Goal: Task Accomplishment & Management: Manage account settings

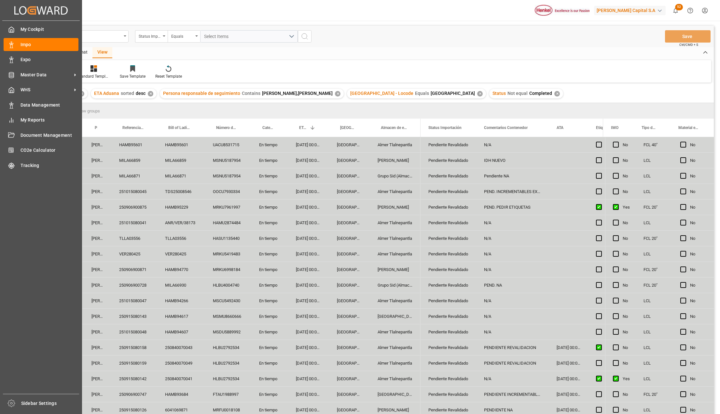
scroll to position [166, 0]
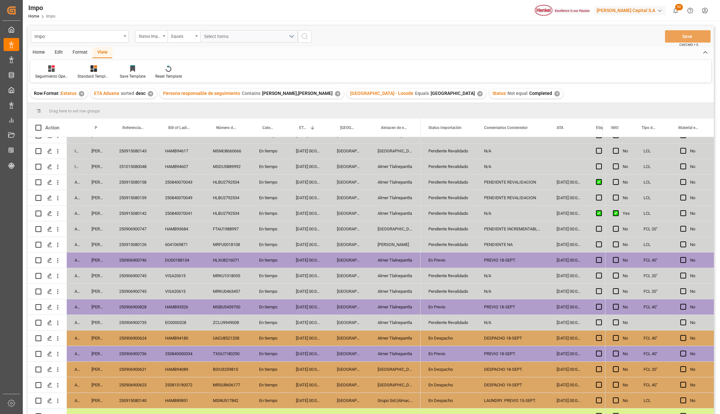
click at [474, 276] on div "Pendiente Revalidado" at bounding box center [448, 275] width 56 height 15
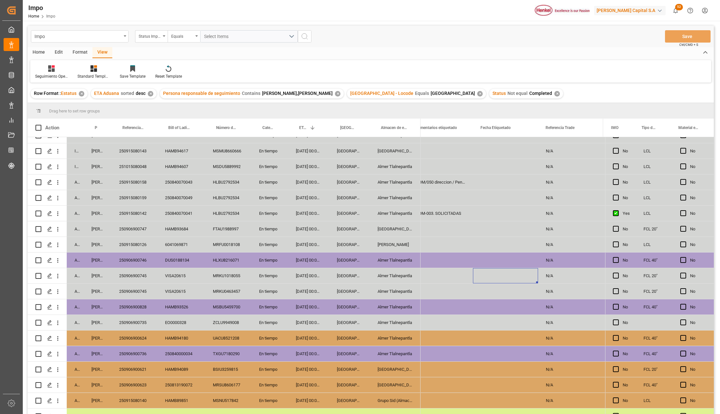
scroll to position [0, 200]
click at [399, 270] on div "Almer Tlalnepantla" at bounding box center [395, 275] width 51 height 15
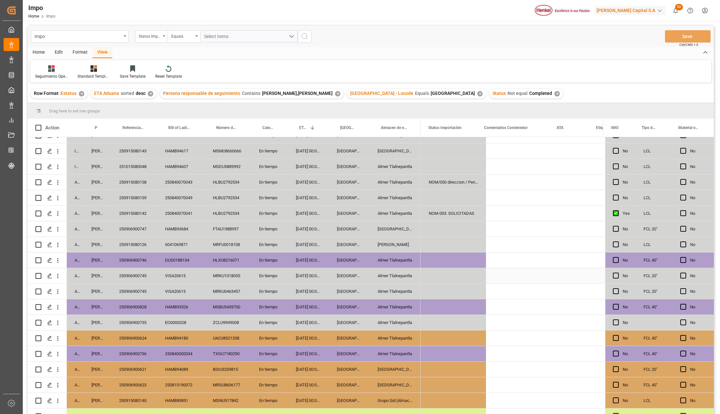
scroll to position [0, 0]
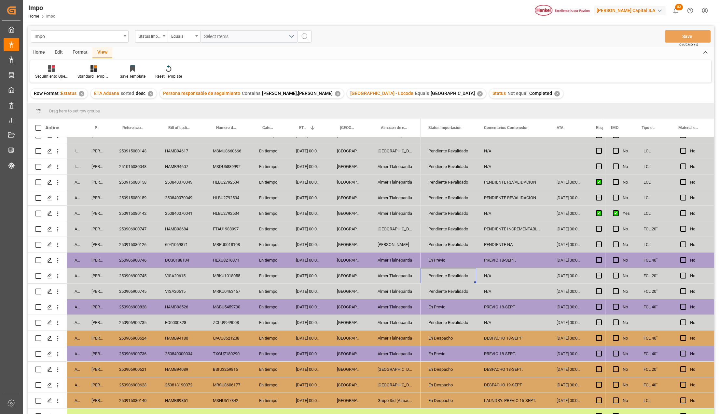
click at [441, 277] on div "Pendiente Revalidado" at bounding box center [448, 276] width 40 height 15
click at [464, 281] on icon "open menu" at bounding box center [464, 280] width 8 height 8
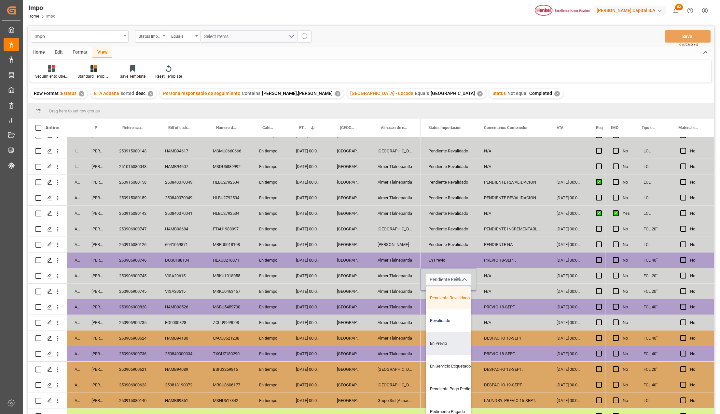
click at [447, 323] on div "Revalidado" at bounding box center [456, 321] width 61 height 23
type input "Revalidado"
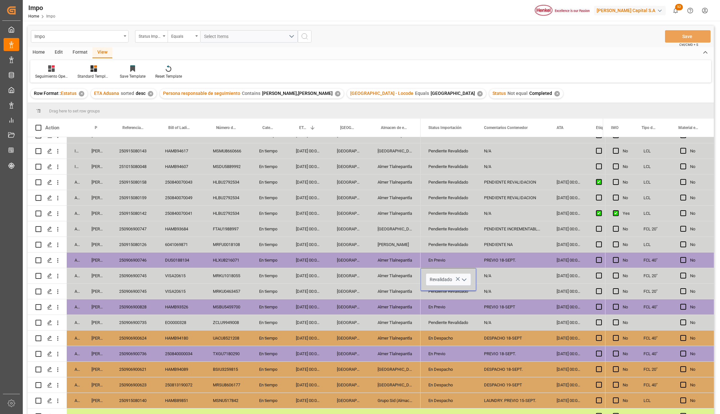
click at [490, 333] on div "DESPACHO 18-SEPT" at bounding box center [512, 338] width 73 height 15
click at [446, 275] on div "Revalidado" at bounding box center [448, 276] width 40 height 15
click at [440, 290] on div "Pendiente Revalidado" at bounding box center [448, 291] width 40 height 15
click at [482, 279] on div "N/A" at bounding box center [512, 275] width 73 height 15
click at [489, 276] on div "N/A" at bounding box center [512, 275] width 73 height 15
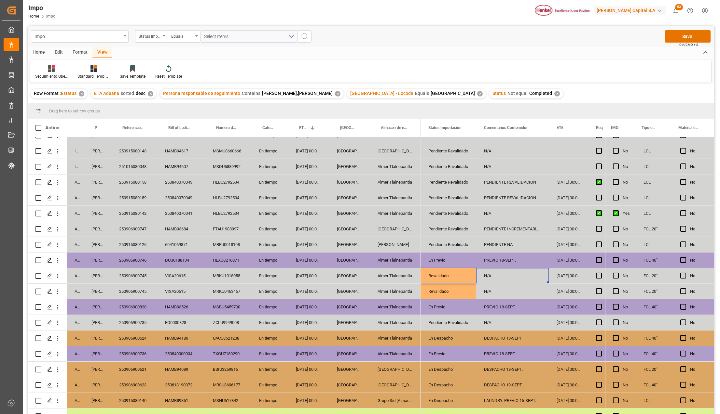
click at [489, 276] on div "N/A" at bounding box center [512, 275] width 73 height 15
click at [488, 280] on input "N/A" at bounding box center [512, 280] width 62 height 12
click at [487, 280] on input "N/A" at bounding box center [512, 280] width 62 height 12
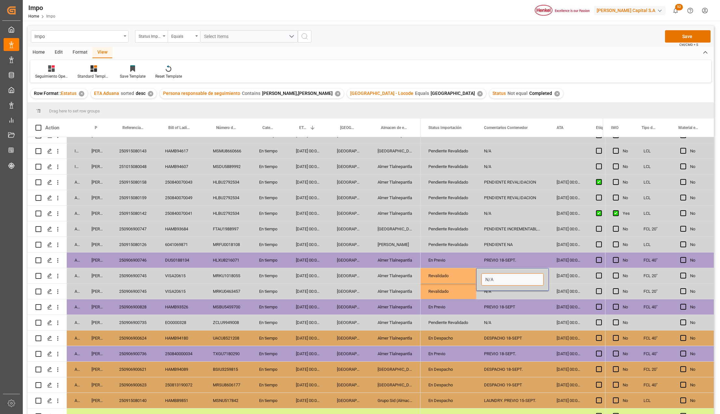
click at [499, 281] on input "N/A" at bounding box center [512, 280] width 62 height 12
type input "PEND. PREVIO"
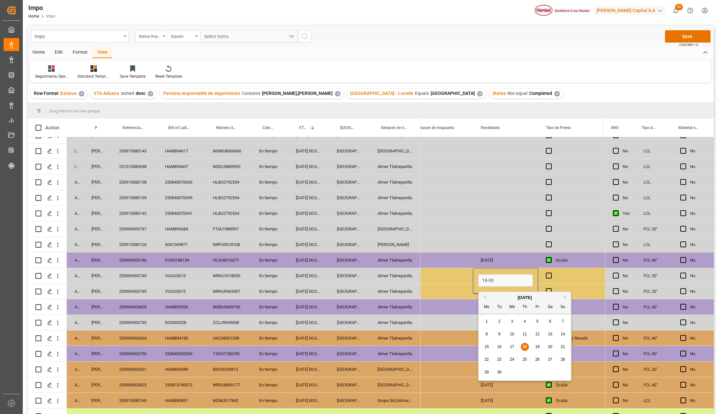
type input "[DATE]"
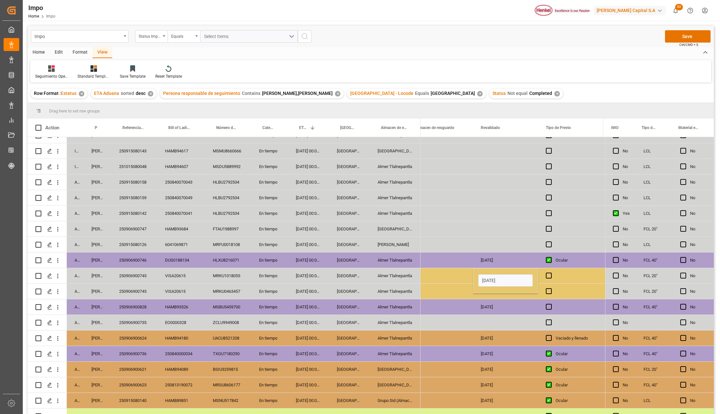
click at [470, 296] on div "Press SPACE to select this row." at bounding box center [440, 291] width 65 height 15
click at [496, 278] on div "[DATE]" at bounding box center [505, 275] width 65 height 15
click at [496, 290] on div "Press SPACE to select this row." at bounding box center [505, 291] width 65 height 15
click at [508, 289] on div "[DATE]" at bounding box center [505, 291] width 65 height 15
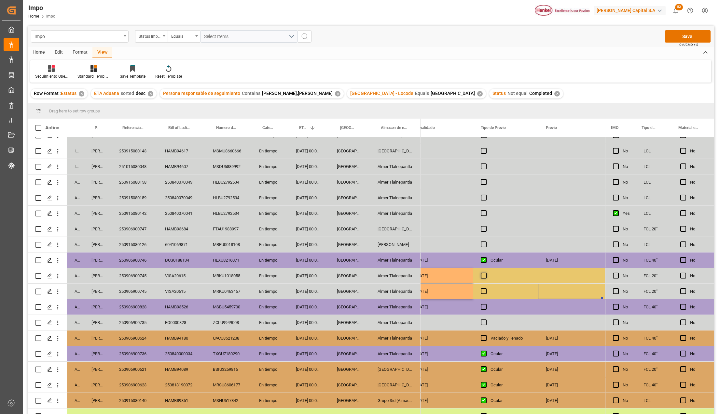
click at [484, 275] on span "Press SPACE to select this row." at bounding box center [483, 276] width 6 height 6
click at [485, 273] on input "Press SPACE to select this row." at bounding box center [485, 273] width 0 height 0
click at [484, 278] on span "Press SPACE to select this row." at bounding box center [483, 276] width 6 height 6
click at [485, 273] on input "Press SPACE to select this row." at bounding box center [485, 273] width 0 height 0
click at [484, 289] on span "Press SPACE to select this row." at bounding box center [483, 292] width 6 height 6
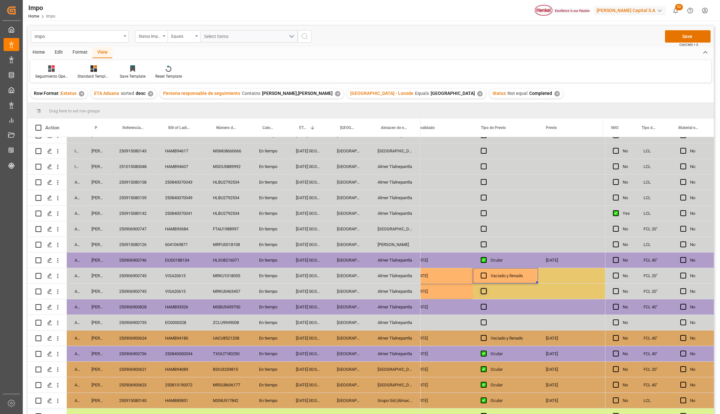
click at [485, 289] on input "Press SPACE to select this row." at bounding box center [485, 289] width 0 height 0
click at [484, 291] on span "Press SPACE to select this row." at bounding box center [483, 292] width 6 height 6
click at [485, 289] on input "Press SPACE to select this row." at bounding box center [485, 289] width 0 height 0
click at [551, 289] on div "Press SPACE to select this row." at bounding box center [570, 291] width 65 height 15
click at [558, 268] on div "Press SPACE to select this row." at bounding box center [570, 275] width 65 height 15
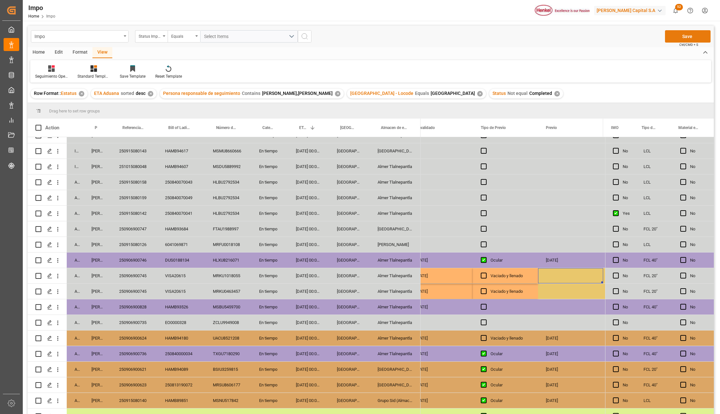
click at [689, 38] on button "Save" at bounding box center [688, 36] width 46 height 12
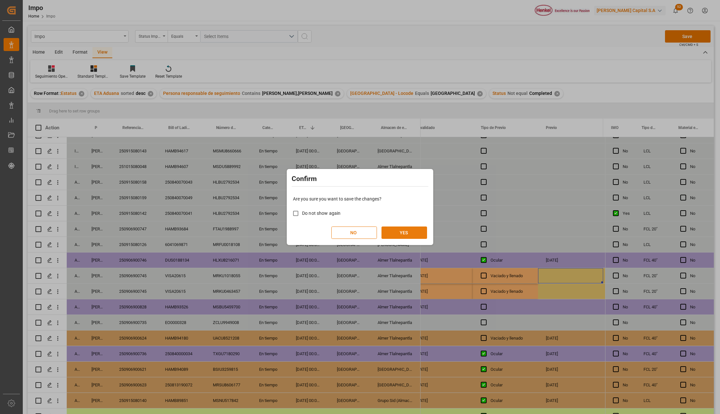
click at [395, 233] on button "YES" at bounding box center [404, 233] width 46 height 12
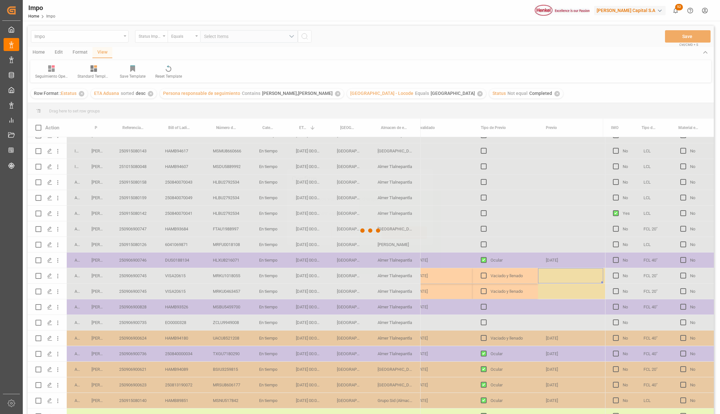
click at [135, 281] on div at bounding box center [371, 231] width 686 height 411
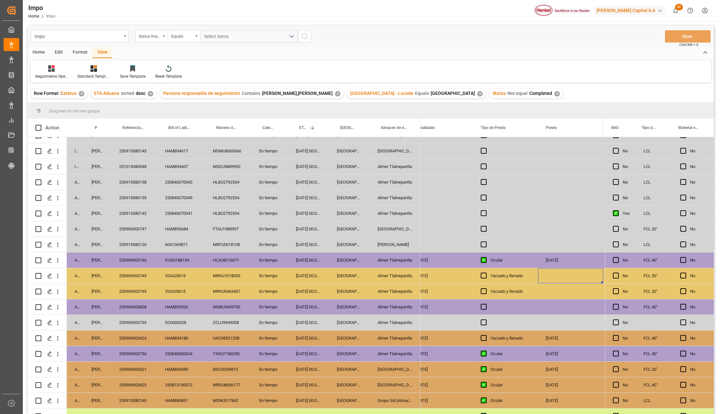
click at [547, 272] on div "Press SPACE to select this row." at bounding box center [570, 275] width 65 height 15
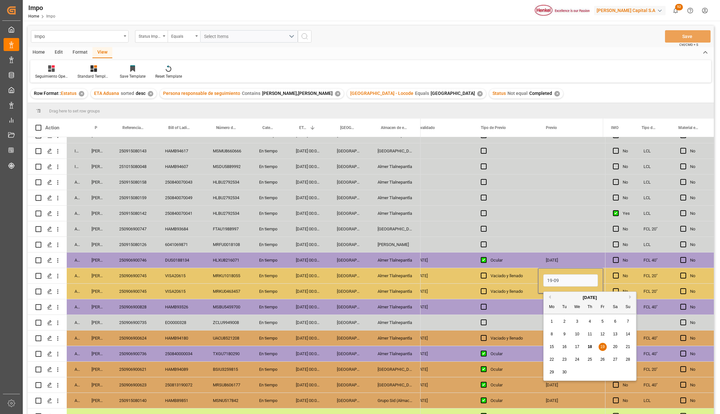
type input "19-09-2025"
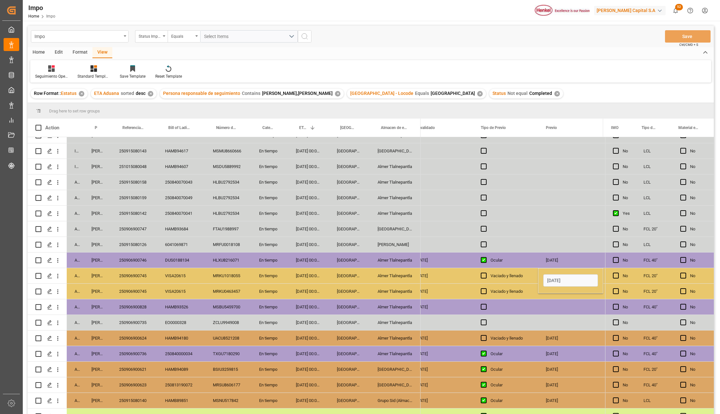
click at [562, 299] on div "Press SPACE to select this row." at bounding box center [570, 291] width 65 height 15
click at [561, 282] on div "19-09-2025" at bounding box center [570, 275] width 65 height 15
click at [557, 289] on div "Press SPACE to select this row." at bounding box center [570, 291] width 65 height 15
click at [508, 287] on div "Vaciado y llenado" at bounding box center [510, 291] width 40 height 15
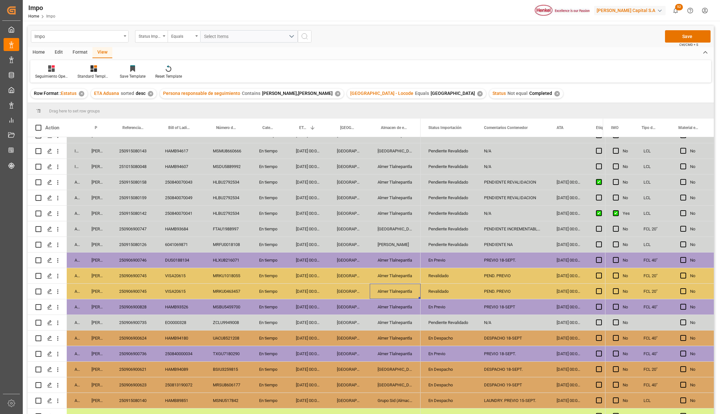
click at [510, 280] on div "PEND. PREVIO" at bounding box center [512, 275] width 73 height 15
click at [510, 280] on input "PEND. PREVIO" at bounding box center [512, 280] width 62 height 12
type input "PREVIO INVENTARIO 19-09"
click at [440, 258] on div "En Previo" at bounding box center [448, 260] width 40 height 15
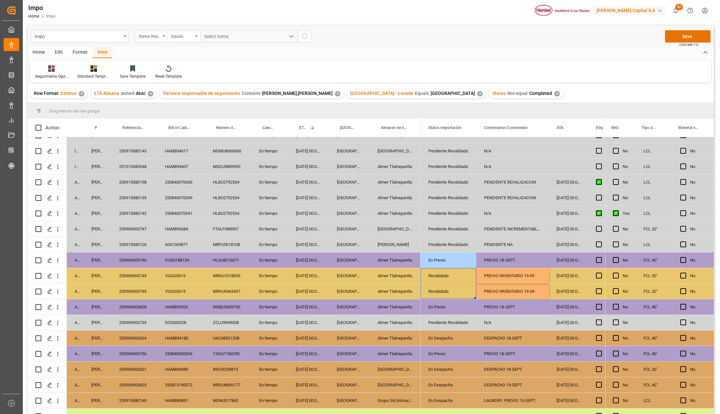
drag, startPoint x: 444, startPoint y: 276, endPoint x: 444, endPoint y: 287, distance: 10.4
click at [697, 41] on button "Save" at bounding box center [688, 36] width 46 height 12
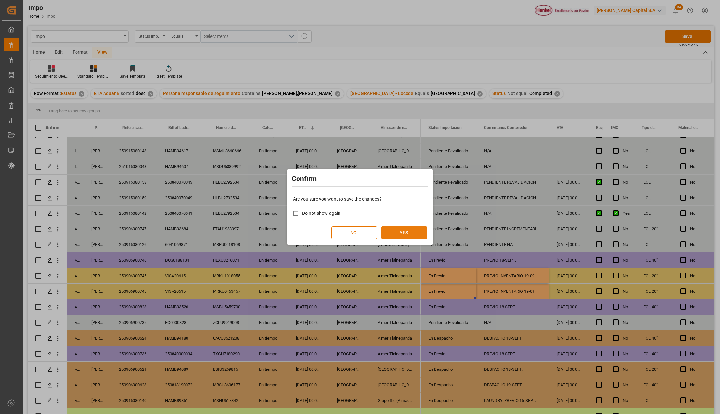
click at [413, 233] on button "YES" at bounding box center [404, 233] width 46 height 12
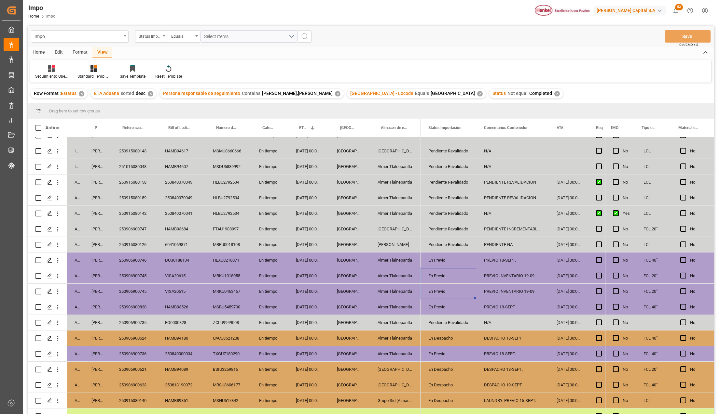
click at [234, 290] on div "MRKU0463457" at bounding box center [228, 291] width 46 height 15
click at [529, 293] on div "PREVIO INVENTARIO 19-09" at bounding box center [512, 291] width 73 height 15
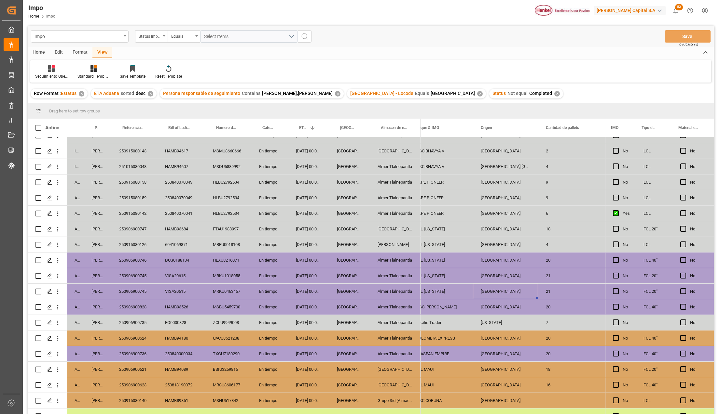
scroll to position [0, 816]
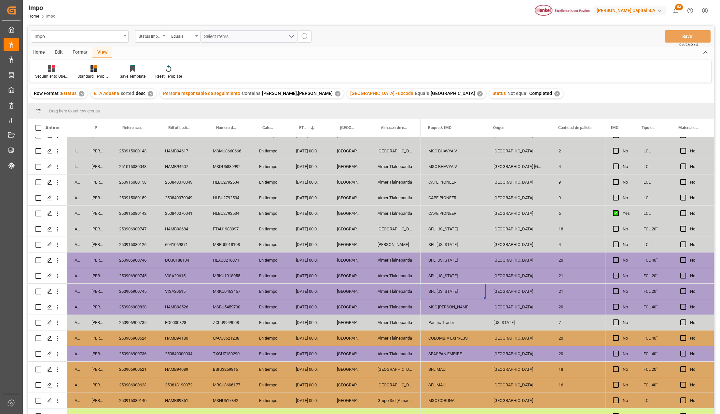
click at [254, 271] on div "En tiempo" at bounding box center [269, 275] width 37 height 15
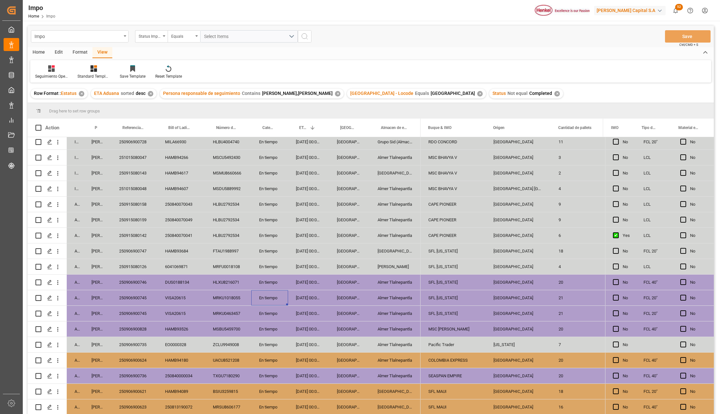
scroll to position [122, 0]
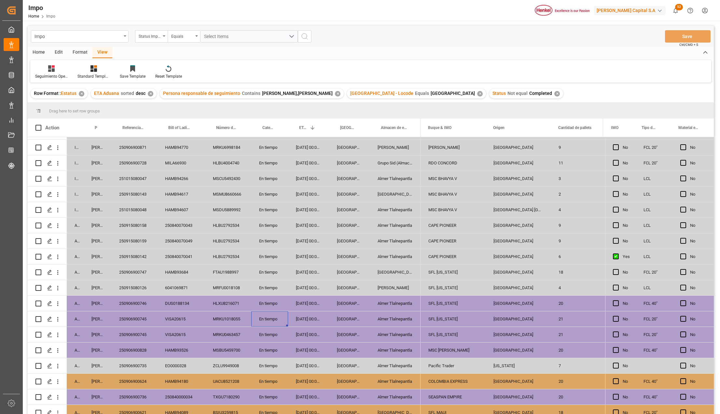
click at [367, 310] on div "Veracruz" at bounding box center [349, 303] width 41 height 15
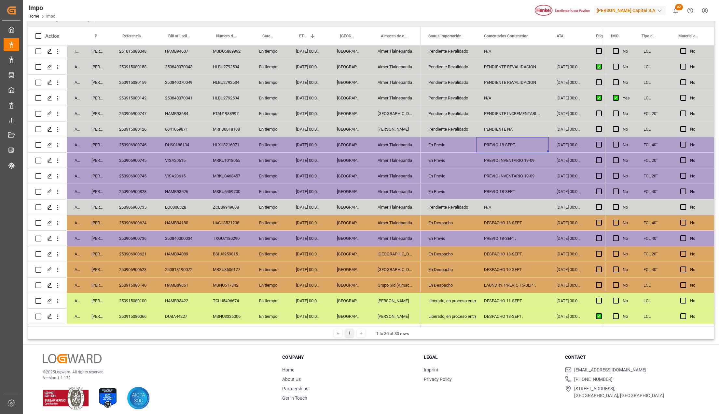
scroll to position [96, 0]
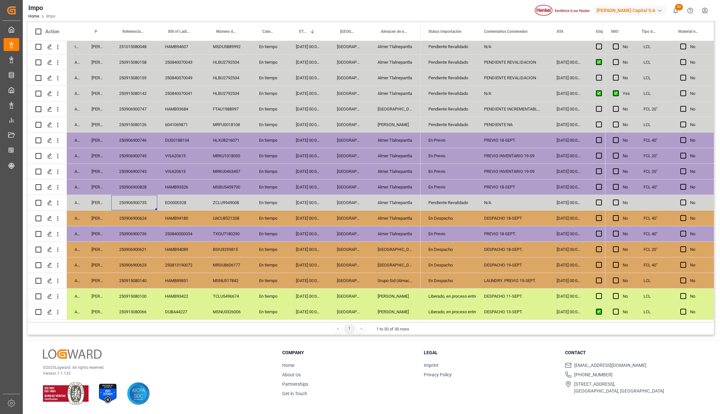
click at [141, 202] on div "250906900735" at bounding box center [134, 202] width 46 height 15
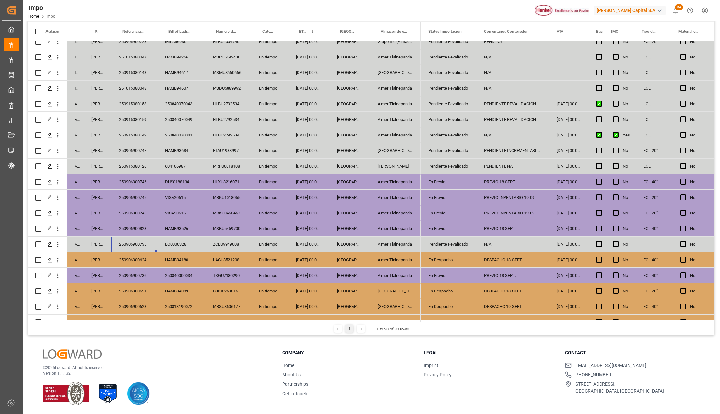
scroll to position [191, 0]
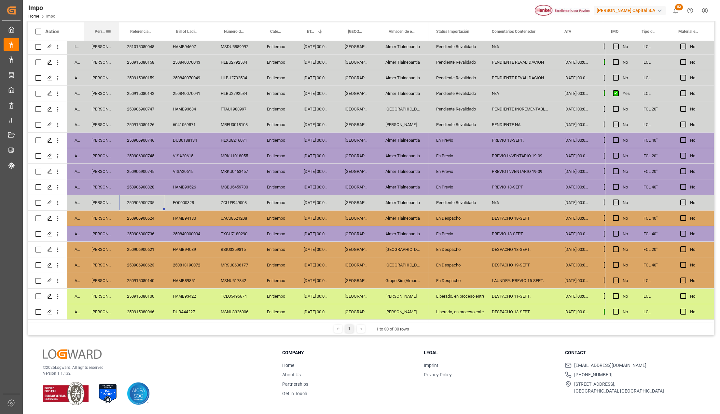
drag, startPoint x: 110, startPoint y: 25, endPoint x: 118, endPoint y: 24, distance: 7.9
click at [118, 24] on div at bounding box center [119, 31] width 3 height 18
click at [191, 107] on div "HAMB93684" at bounding box center [189, 108] width 48 height 15
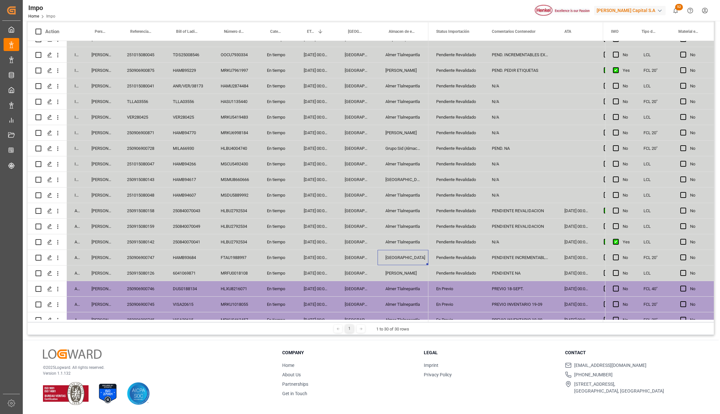
click at [384, 182] on div "Salamanca" at bounding box center [402, 179] width 51 height 15
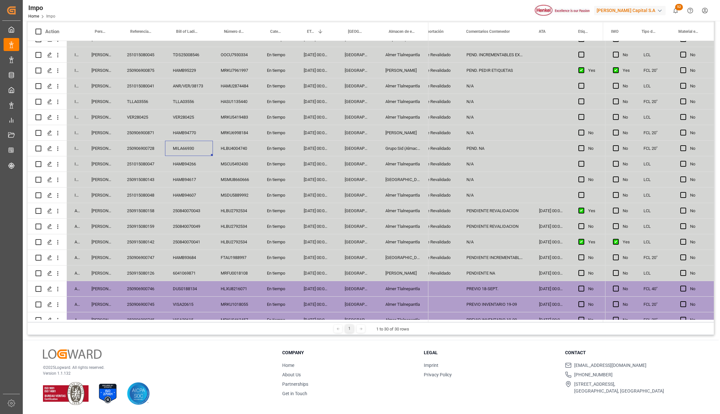
click at [186, 146] on div "MILA66930" at bounding box center [189, 148] width 48 height 15
click at [475, 134] on div "N/A" at bounding box center [494, 132] width 73 height 15
click at [475, 145] on div "PEND. NA" at bounding box center [494, 148] width 73 height 15
click at [485, 163] on div "N/A" at bounding box center [494, 163] width 73 height 15
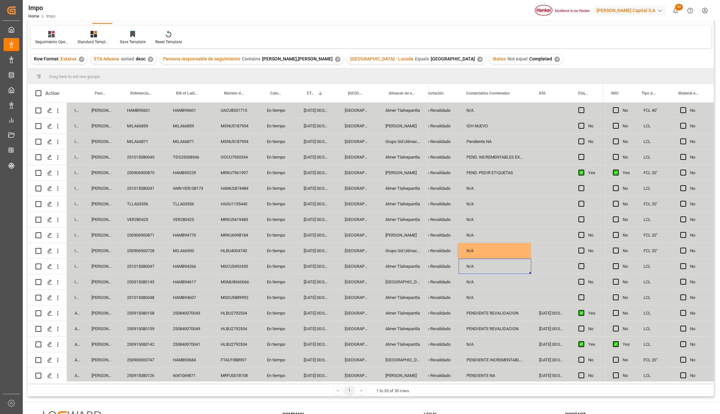
scroll to position [0, 0]
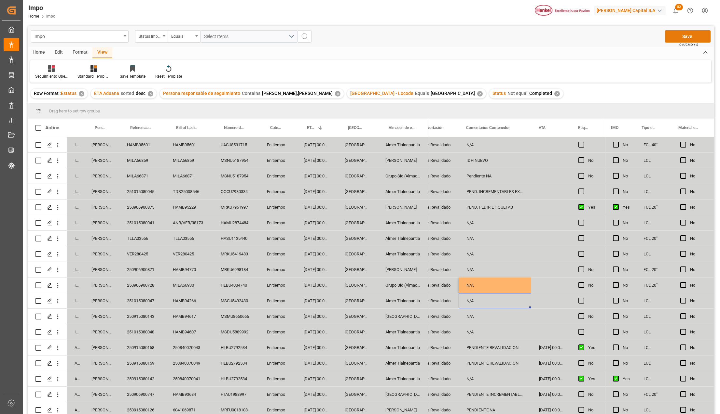
click at [688, 38] on button "Save" at bounding box center [688, 36] width 46 height 12
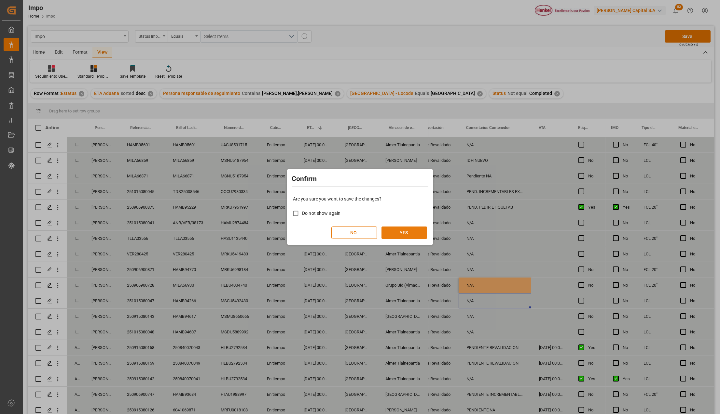
click at [407, 234] on button "YES" at bounding box center [404, 233] width 46 height 12
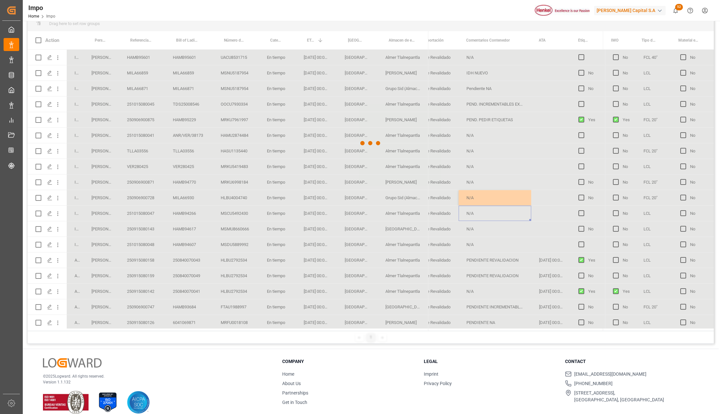
scroll to position [96, 0]
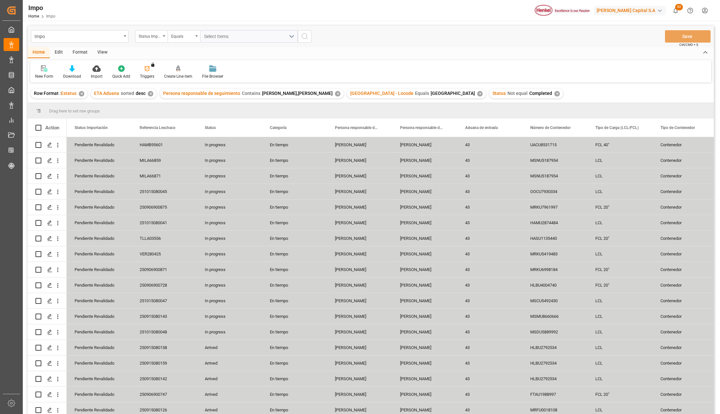
click at [477, 91] on div "✕" at bounding box center [480, 94] width 6 height 6
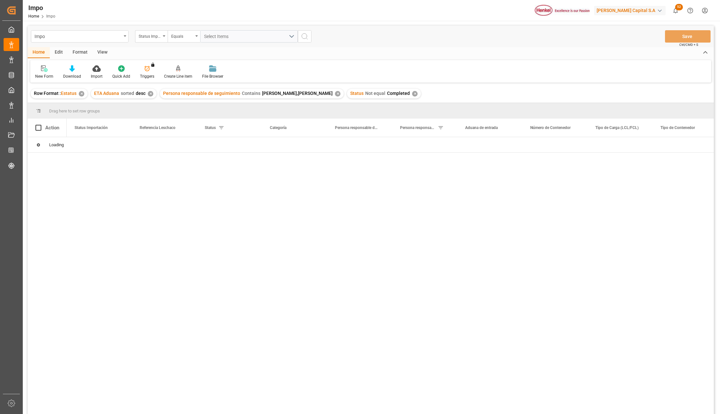
click at [103, 53] on div "View" at bounding box center [102, 52] width 20 height 11
click at [75, 70] on icon at bounding box center [74, 68] width 7 height 7
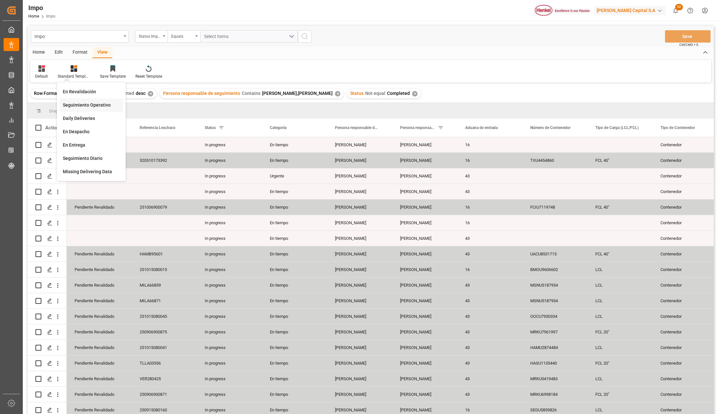
click at [78, 103] on div "Seguimiento Operativo" at bounding box center [91, 105] width 57 height 7
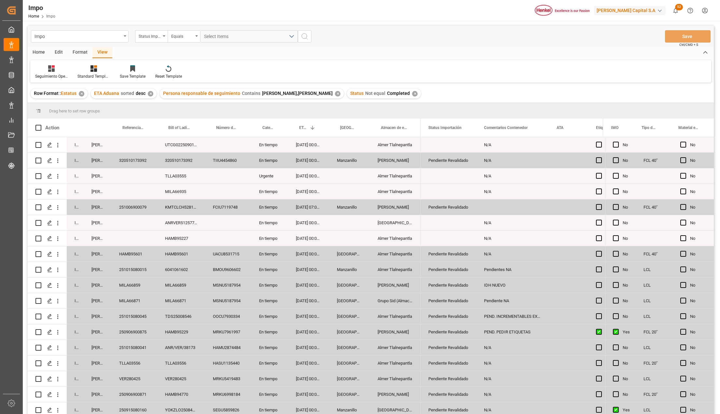
click at [335, 94] on div "✕" at bounding box center [338, 94] width 6 height 6
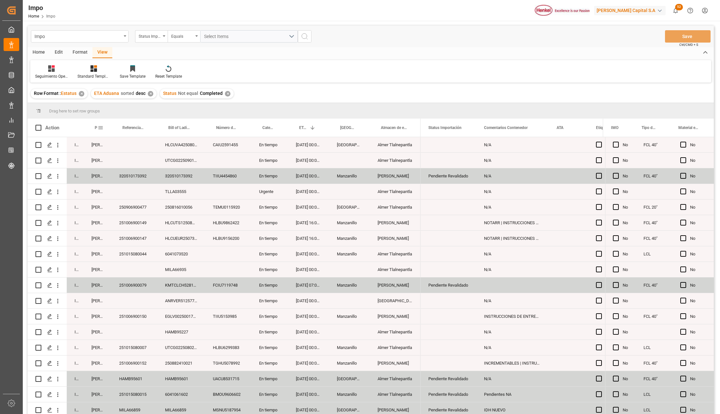
click at [100, 126] on span at bounding box center [101, 128] width 6 height 6
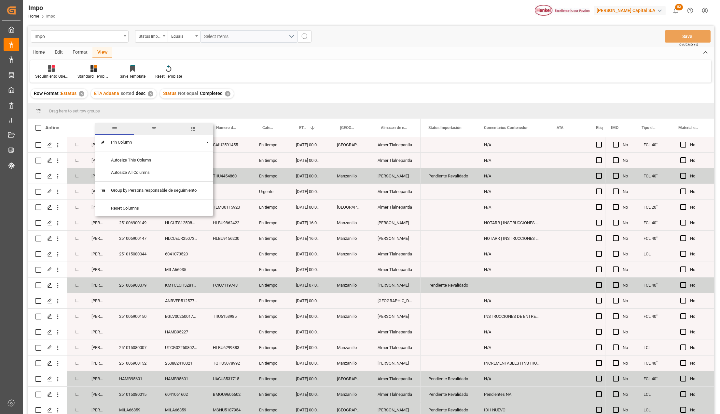
click at [154, 127] on span "filter" at bounding box center [154, 129] width 6 height 6
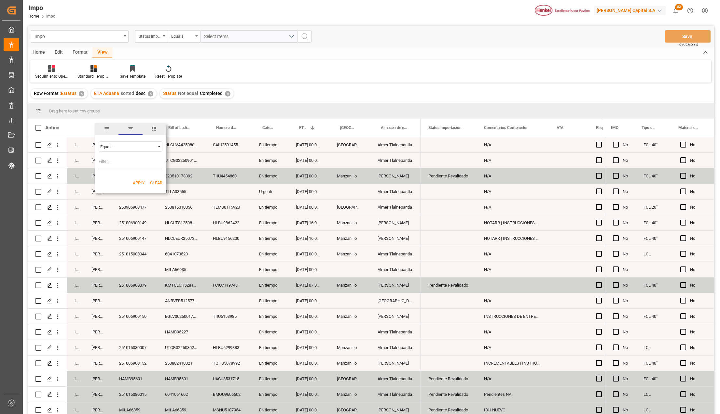
click at [105, 161] on input "Filter Value" at bounding box center [131, 162] width 64 height 13
type input "Carlos Villar"
click at [141, 181] on button "Apply" at bounding box center [139, 183] width 12 height 7
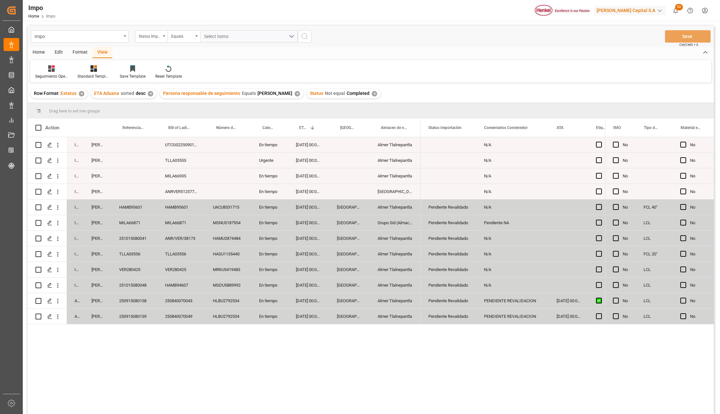
click at [310, 283] on div "18-09-2025 00:00:00" at bounding box center [308, 285] width 41 height 15
drag, startPoint x: 419, startPoint y: 120, endPoint x: 424, endPoint y: 120, distance: 4.9
click at [424, 120] on div at bounding box center [425, 128] width 3 height 18
click at [517, 288] on div "N/A" at bounding box center [517, 285] width 73 height 15
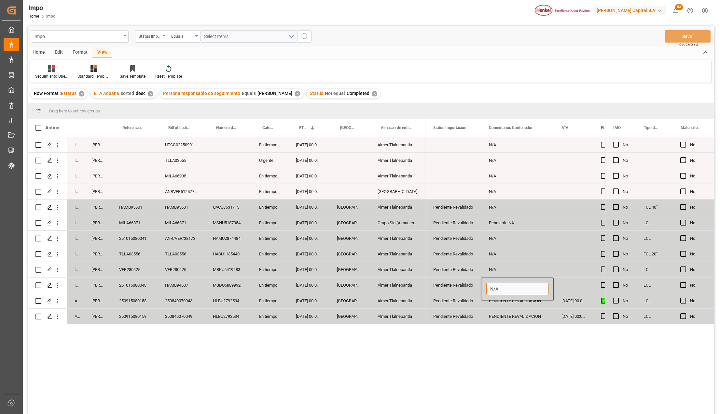
click at [503, 291] on input "N/A" at bounding box center [517, 289] width 62 height 12
type input "d"
type input "DOCS QUEMADOS"
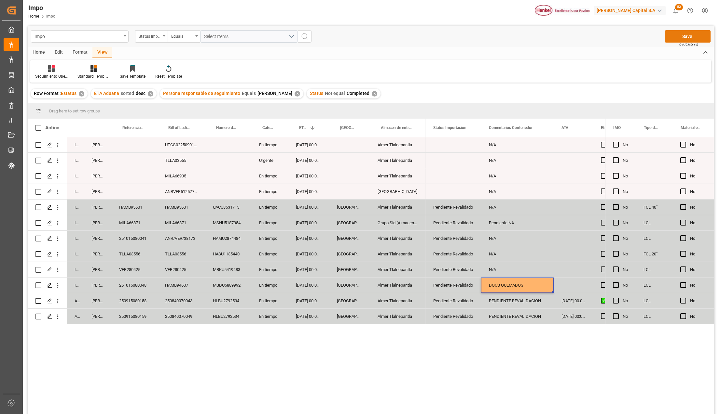
click at [695, 35] on button "Save" at bounding box center [688, 36] width 46 height 12
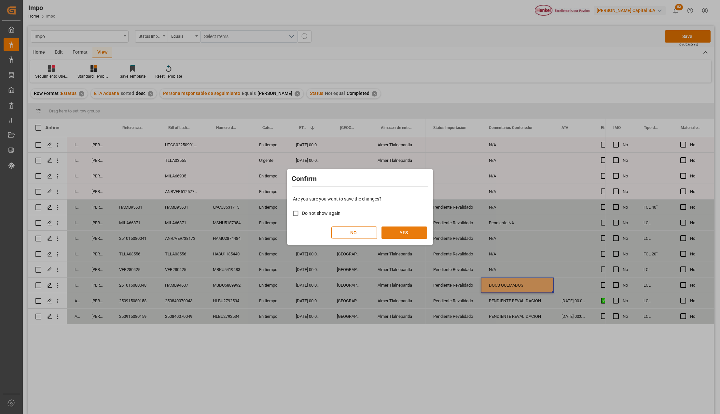
click at [386, 233] on button "YES" at bounding box center [404, 233] width 46 height 12
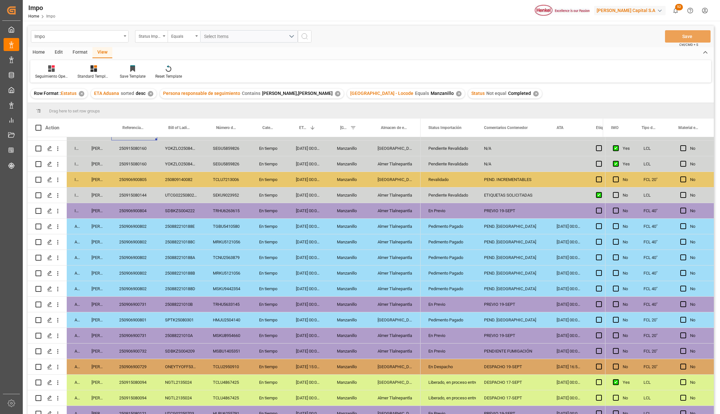
click at [222, 262] on div "TCNU2563879" at bounding box center [228, 257] width 46 height 15
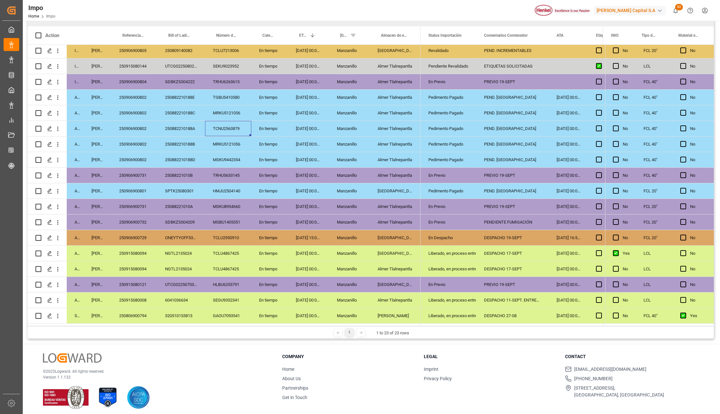
scroll to position [96, 0]
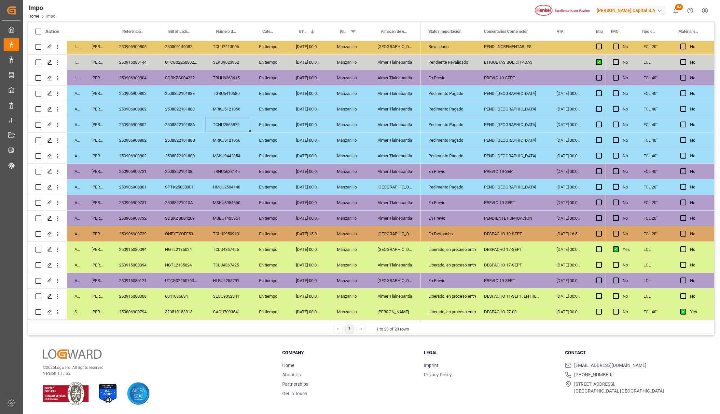
click at [357, 253] on div "Manzanillo" at bounding box center [349, 249] width 41 height 15
click at [466, 250] on icon "open menu" at bounding box center [464, 254] width 8 height 8
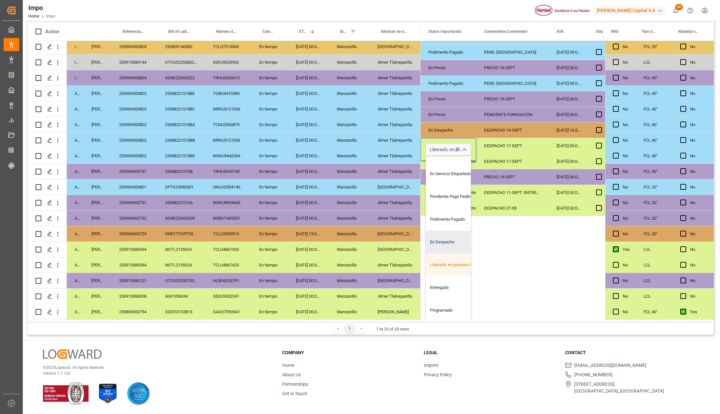
scroll to position [106, 0]
click at [453, 283] on div "Entregado" at bounding box center [456, 287] width 61 height 23
type input "Entregado"
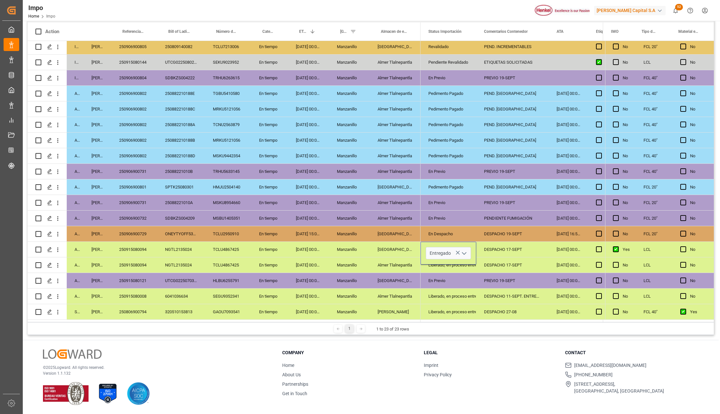
click at [462, 305] on div "Liberado, en proceso entrega" at bounding box center [448, 312] width 40 height 15
click at [492, 242] on div "DESPACHO 17-SEPT" at bounding box center [512, 249] width 73 height 15
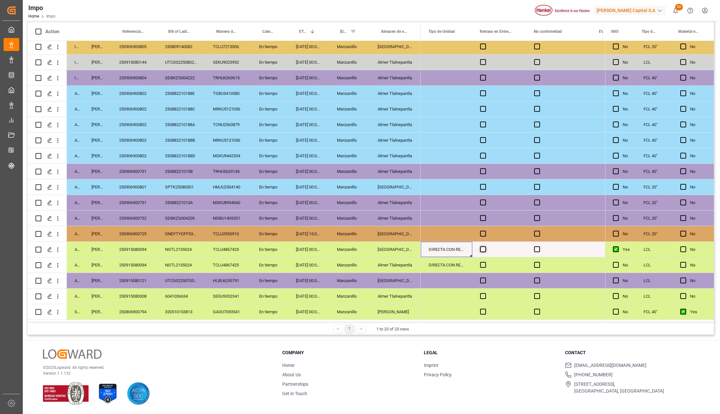
click at [481, 247] on span "Press SPACE to select this row." at bounding box center [483, 250] width 6 height 6
click at [485, 247] on input "Press SPACE to select this row." at bounding box center [485, 247] width 0 height 0
click at [480, 248] on span "Press SPACE to select this row." at bounding box center [483, 250] width 6 height 6
click at [485, 247] on input "Press SPACE to select this row." at bounding box center [485, 247] width 0 height 0
click at [529, 286] on div "Press SPACE to select this row." at bounding box center [558, 280] width 65 height 15
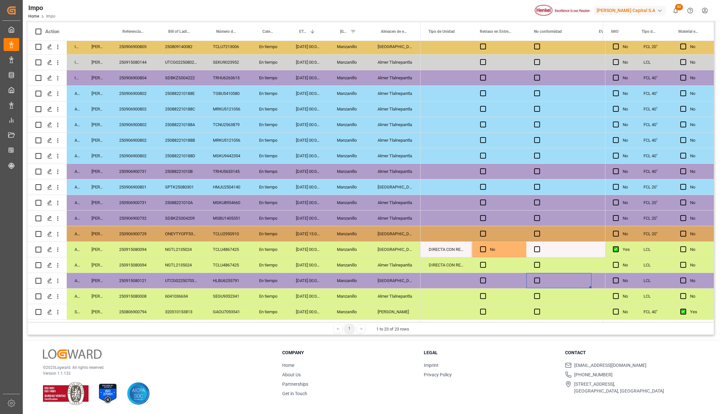
click at [552, 245] on div "Press SPACE to select this row." at bounding box center [558, 249] width 65 height 15
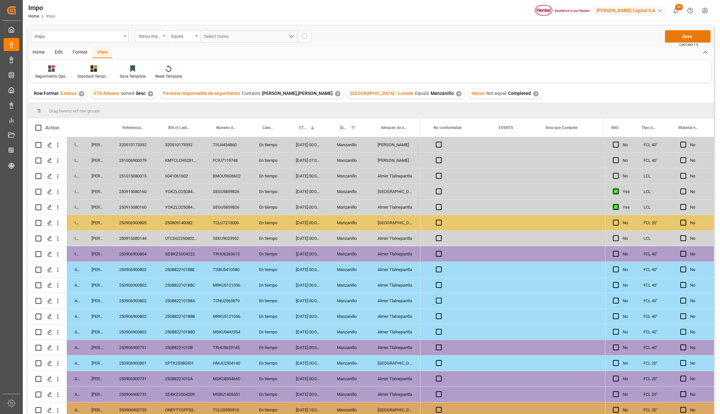
click at [687, 39] on button "Save" at bounding box center [688, 36] width 46 height 12
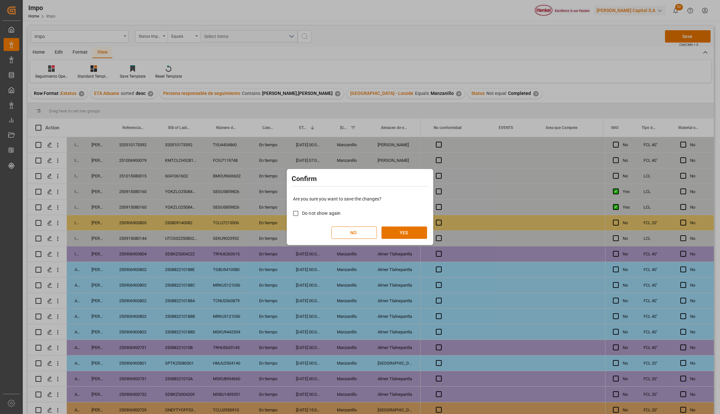
click at [423, 226] on div "Are you sure you want to save the changes? Do not show again NO YES" at bounding box center [359, 217] width 143 height 52
click at [418, 231] on button "YES" at bounding box center [404, 233] width 46 height 12
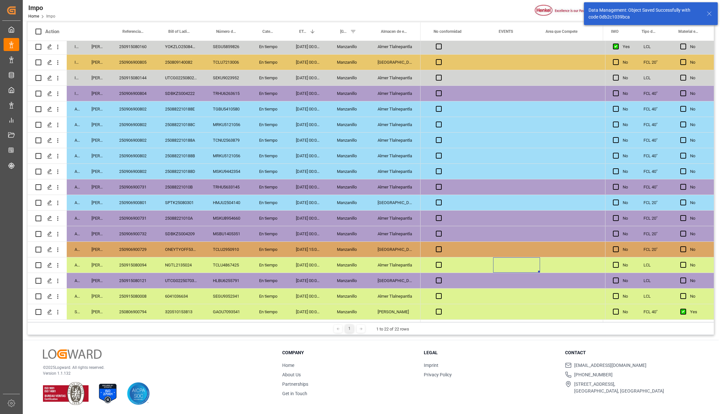
click at [387, 254] on div "Salamanca" at bounding box center [395, 249] width 51 height 15
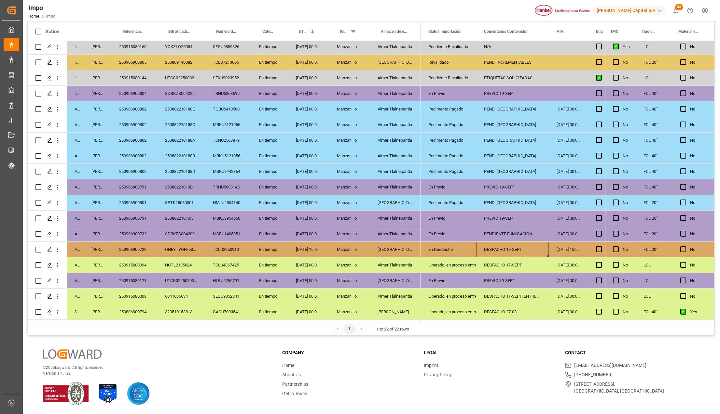
click at [140, 296] on div "250915080008" at bounding box center [134, 296] width 46 height 15
click at [487, 275] on div "PREVIO 19-SEPT" at bounding box center [512, 280] width 73 height 15
click at [491, 264] on div "DESPACHO 17-SEPT" at bounding box center [512, 265] width 73 height 15
click at [383, 279] on div "Salamanca" at bounding box center [395, 280] width 51 height 15
click at [386, 263] on div "Almer Tlalnepantla" at bounding box center [395, 265] width 51 height 15
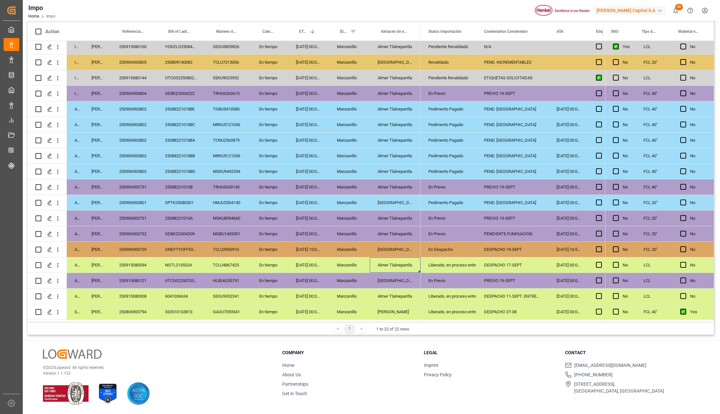
click at [504, 263] on div "DESPACHO 17-SEPT" at bounding box center [512, 265] width 73 height 15
click at [394, 262] on div "Almer Tlalnepantla" at bounding box center [395, 265] width 51 height 15
click at [396, 247] on div "Salamanca" at bounding box center [395, 249] width 51 height 15
click at [136, 248] on div "250906900729" at bounding box center [134, 249] width 46 height 15
click at [492, 232] on div "PENDIENTE FUMIGACIÓN" at bounding box center [512, 233] width 73 height 15
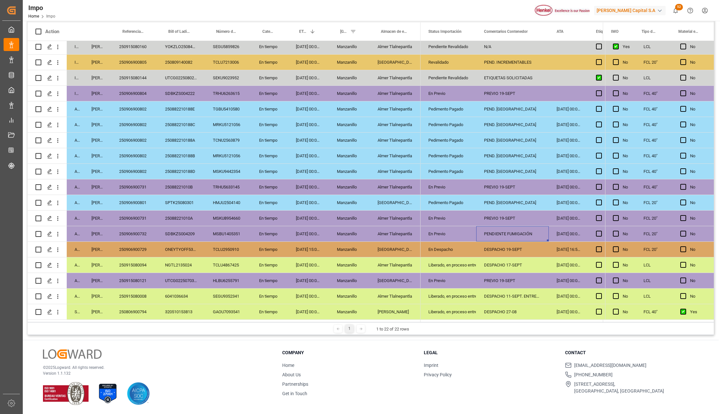
click at [135, 232] on div "250906900732" at bounding box center [134, 233] width 46 height 15
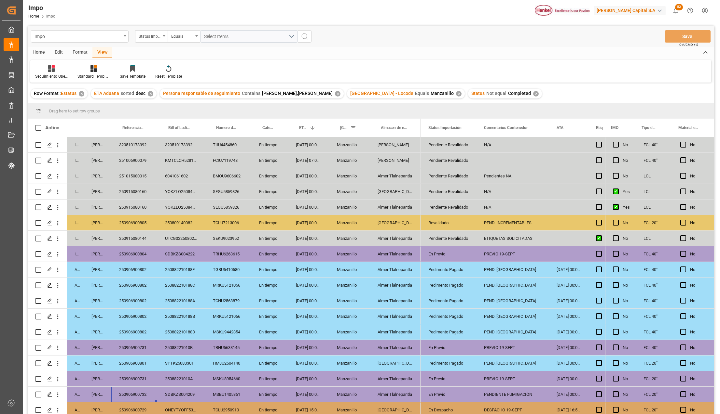
click at [312, 146] on div "05-10-2025 00:00:00" at bounding box center [308, 144] width 41 height 15
click at [682, 144] on span "Press SPACE to select this row." at bounding box center [683, 145] width 6 height 6
click at [685, 142] on input "Press SPACE to select this row." at bounding box center [685, 142] width 0 height 0
click at [682, 36] on button "Save" at bounding box center [688, 36] width 46 height 12
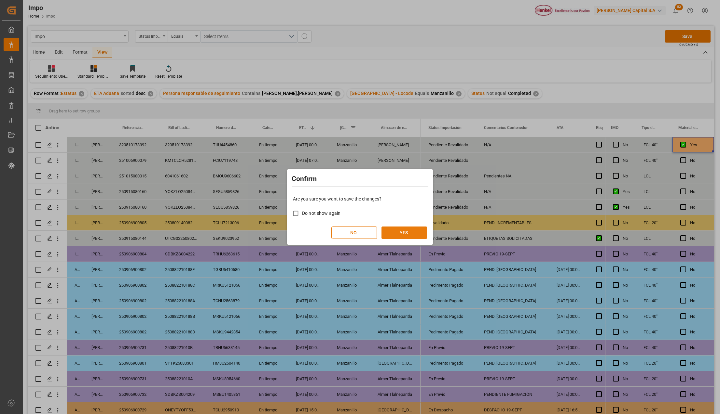
click at [401, 236] on button "YES" at bounding box center [404, 233] width 46 height 12
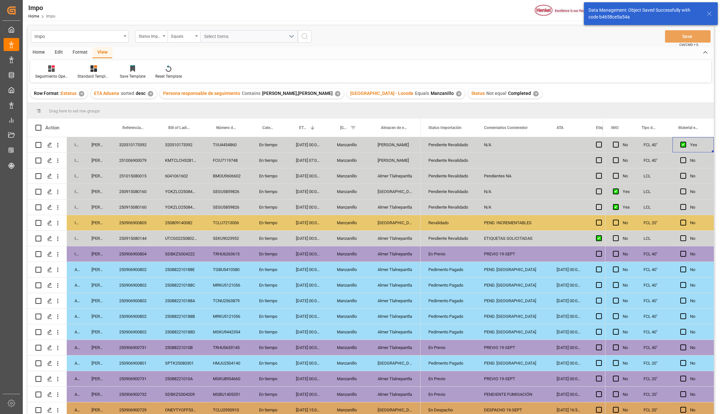
click at [59, 146] on icon "open menu" at bounding box center [57, 145] width 7 height 7
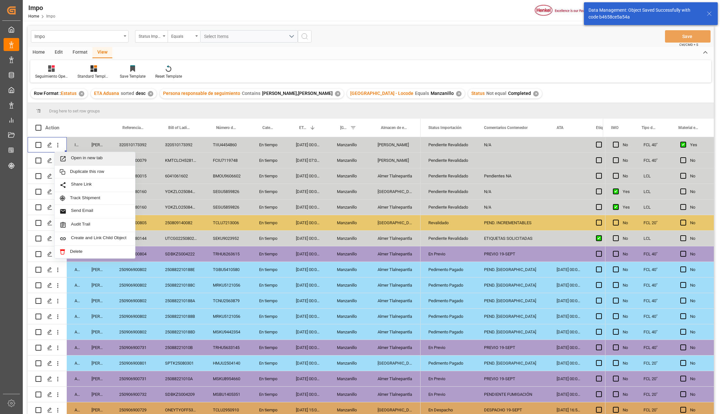
click at [65, 155] on icon "Press SPACE to select this row." at bounding box center [63, 158] width 7 height 7
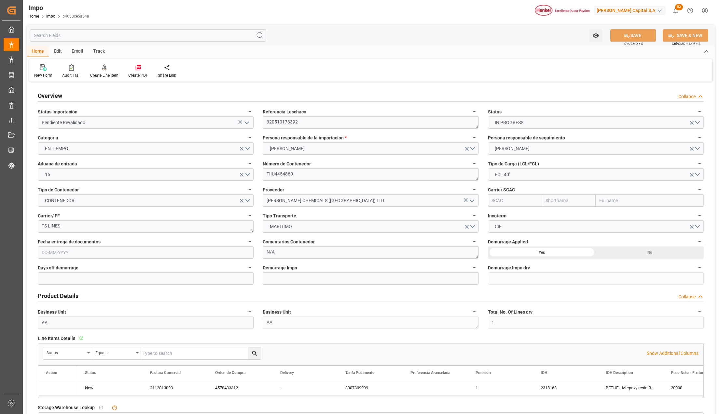
type input "1"
type input "50"
type input "20"
type input "[DATE]"
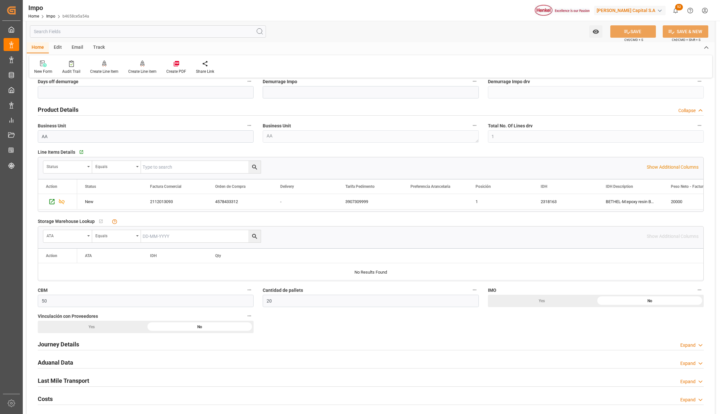
scroll to position [260, 0]
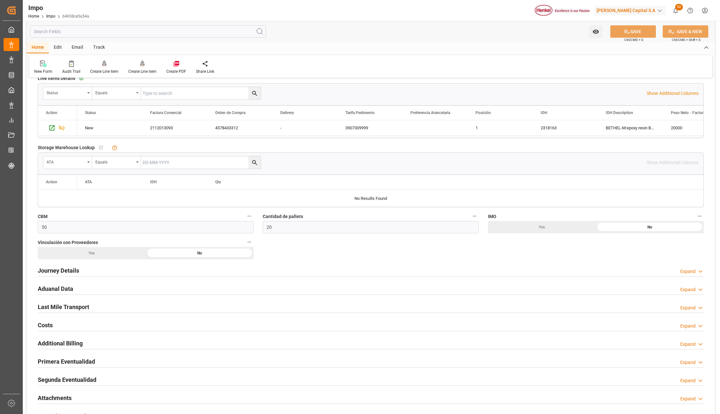
click at [74, 270] on h2 "Journey Details" at bounding box center [58, 270] width 41 height 9
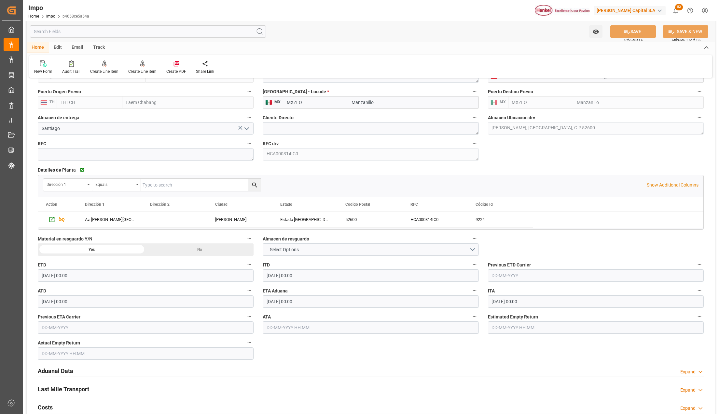
scroll to position [520, 0]
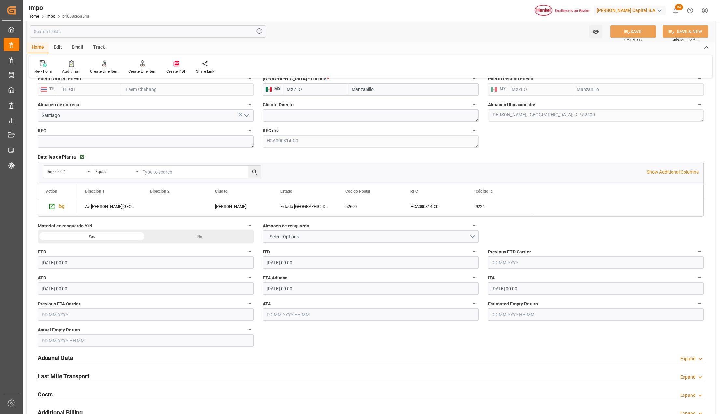
click at [71, 356] on h2 "Aduanal Data" at bounding box center [55, 358] width 35 height 9
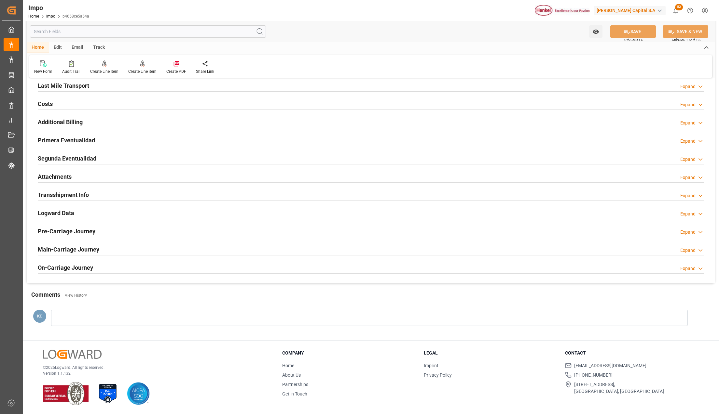
scroll to position [530, 0]
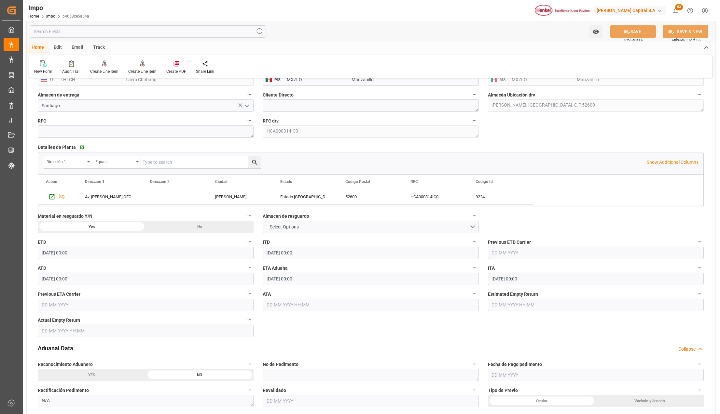
click at [284, 221] on label "Almacen de resguardo" at bounding box center [371, 216] width 216 height 9
click at [470, 220] on button "Almacen de resguardo" at bounding box center [474, 216] width 8 height 8
click at [285, 226] on div at bounding box center [360, 207] width 720 height 414
click at [285, 232] on button "Select Options" at bounding box center [371, 227] width 216 height 12
click at [292, 242] on div "MANZANILLO" at bounding box center [370, 243] width 215 height 14
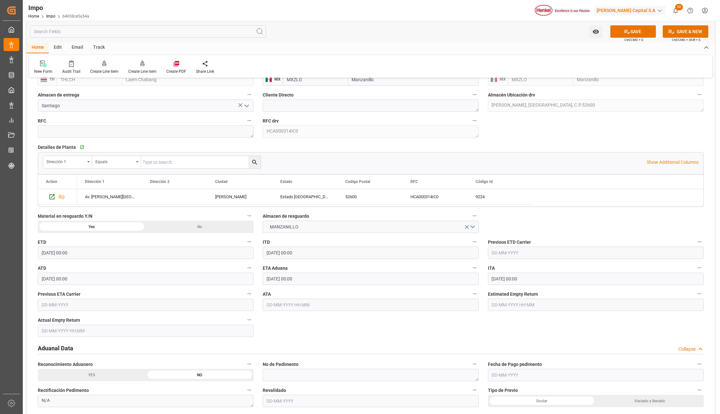
click at [518, 226] on div "Overview Collapse Status Importación Pendiente Revalidado Referencia Leschaco 3…" at bounding box center [371, 171] width 688 height 1237
click at [81, 226] on div "Yes" at bounding box center [92, 227] width 108 height 12
click at [638, 31] on button "SAVE" at bounding box center [633, 31] width 46 height 12
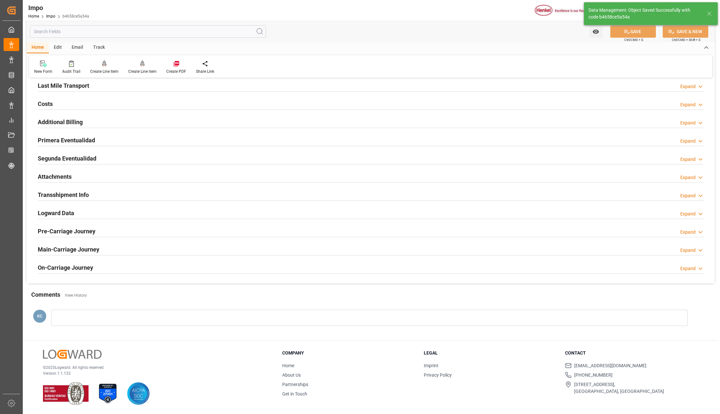
scroll to position [201, 0]
